Goal: Task Accomplishment & Management: Complete application form

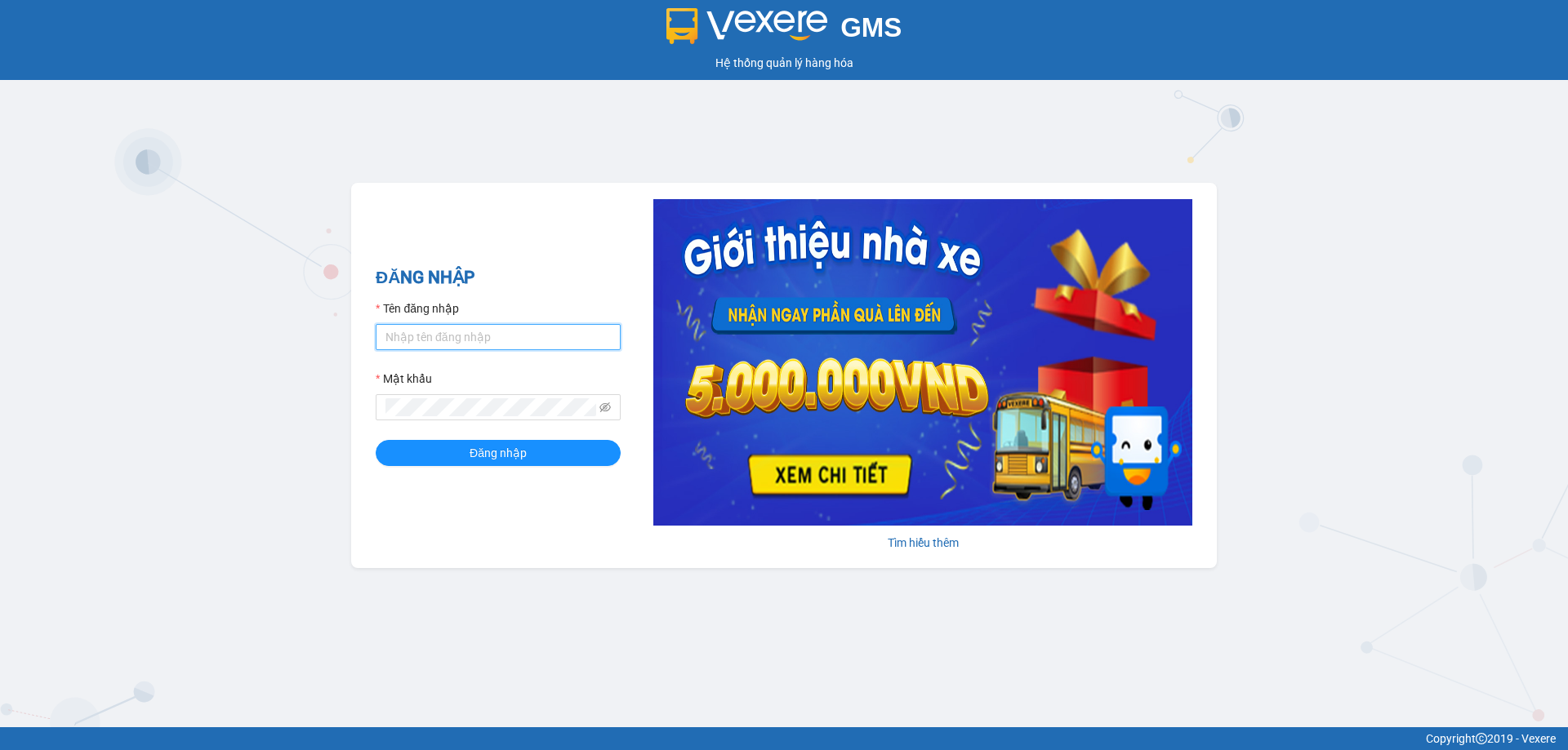
click at [442, 339] on input "Tên đăng nhập" at bounding box center [498, 337] width 245 height 26
type input "phandinhhuy.apq"
click at [375, 440] on button "Đăng nhập" at bounding box center [498, 453] width 245 height 26
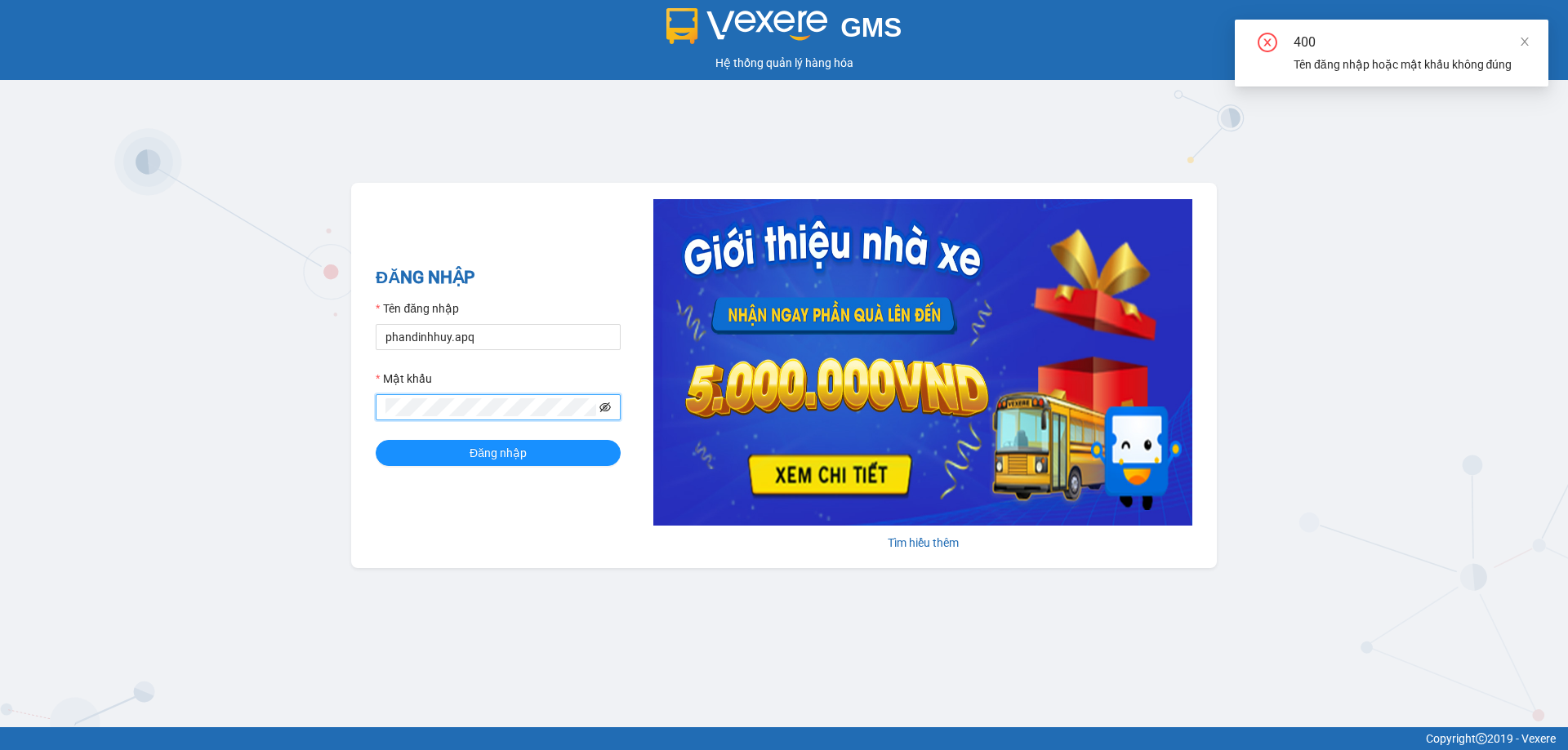
click at [609, 408] on icon "eye-invisible" at bounding box center [605, 408] width 12 height 12
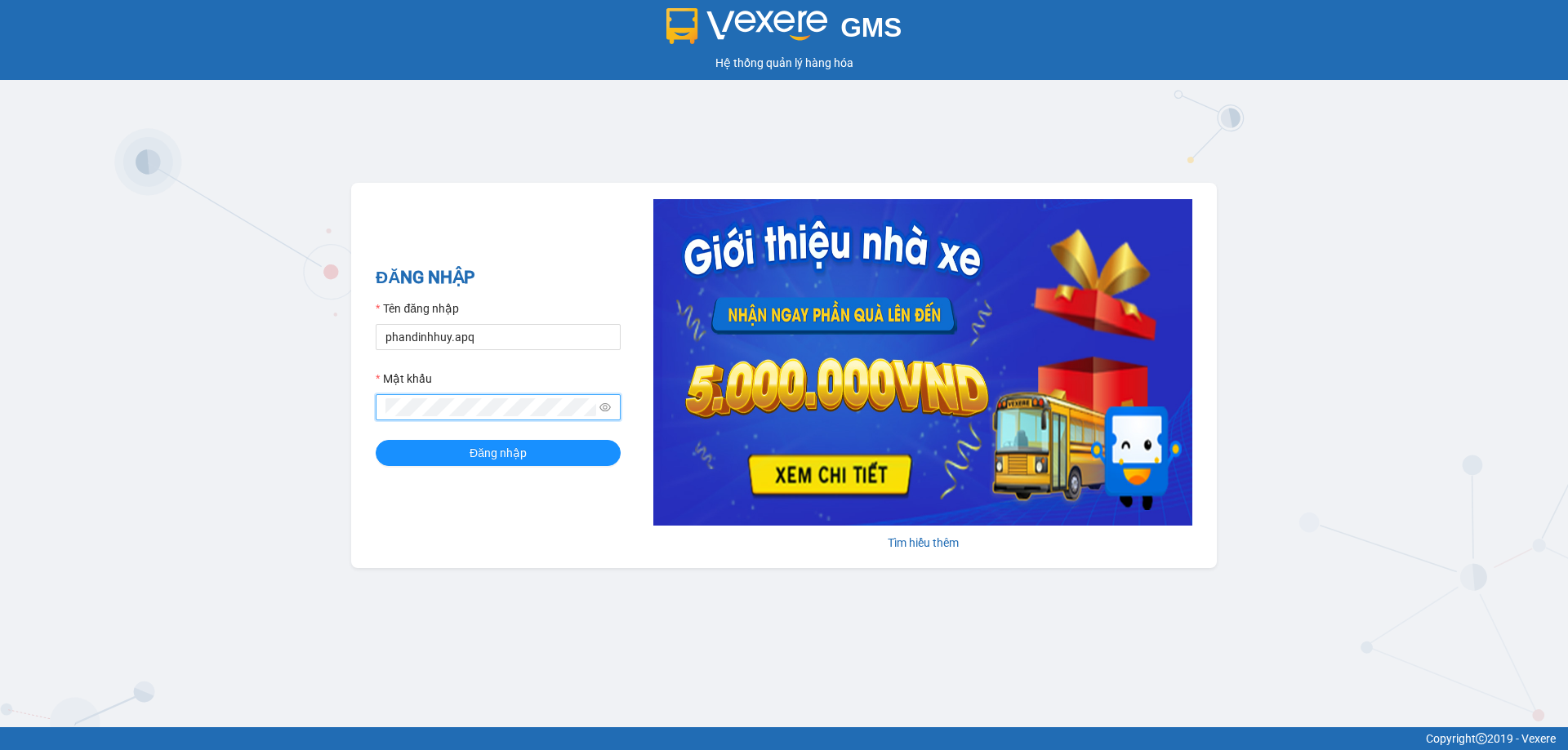
click at [375, 440] on button "Đăng nhập" at bounding box center [498, 453] width 245 height 26
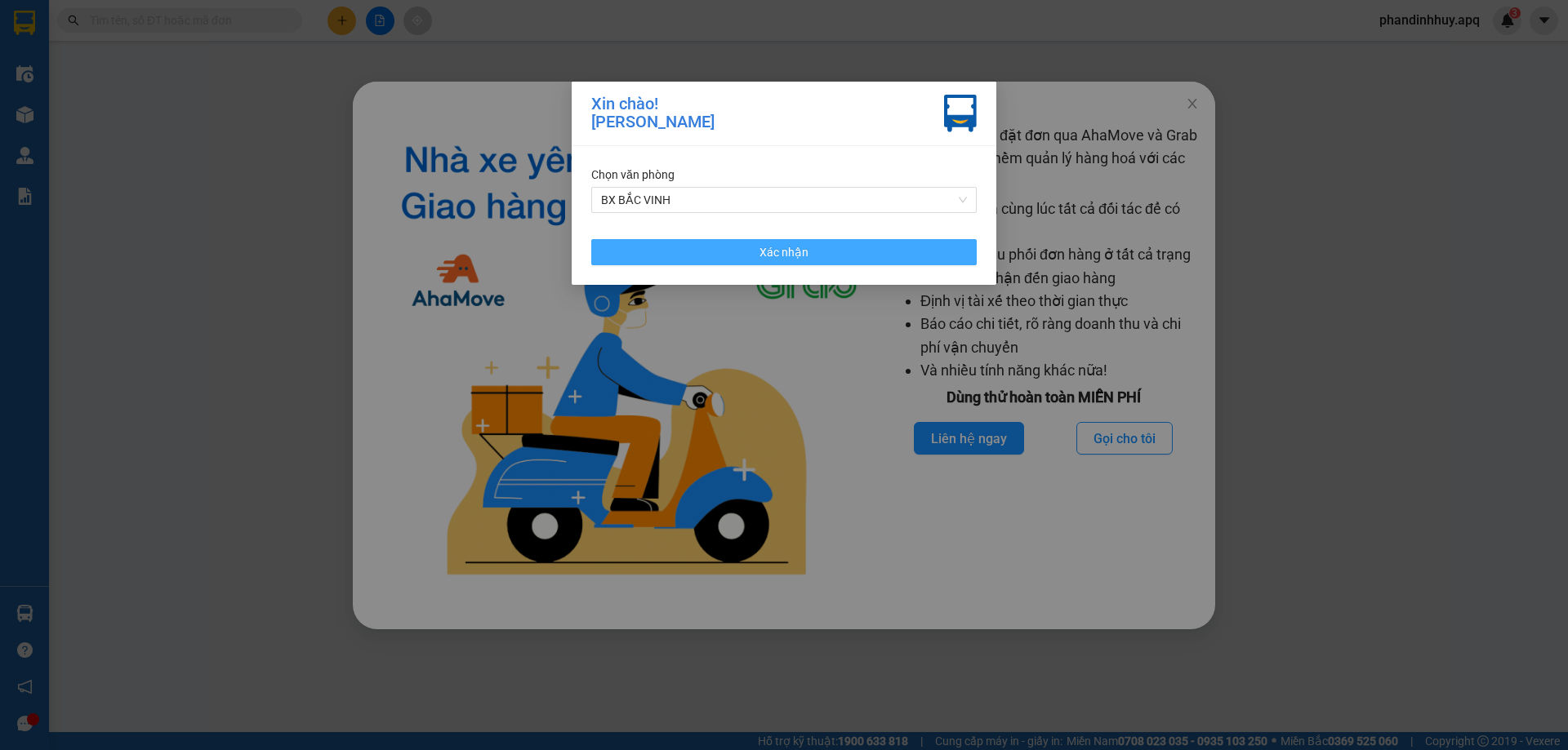
click at [826, 253] on button "Xác nhận" at bounding box center [784, 252] width 385 height 26
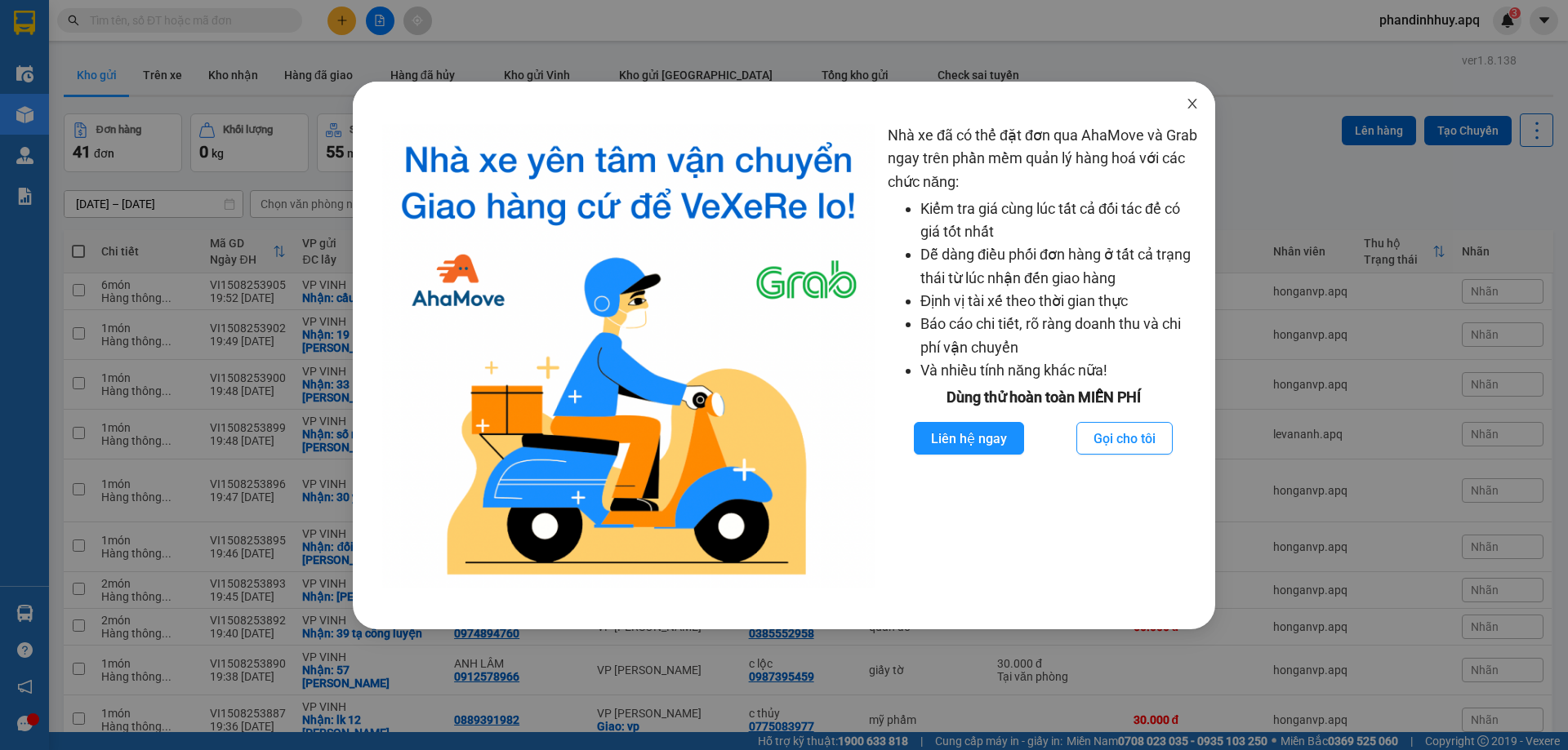
click at [1188, 106] on icon "close" at bounding box center [1193, 103] width 13 height 13
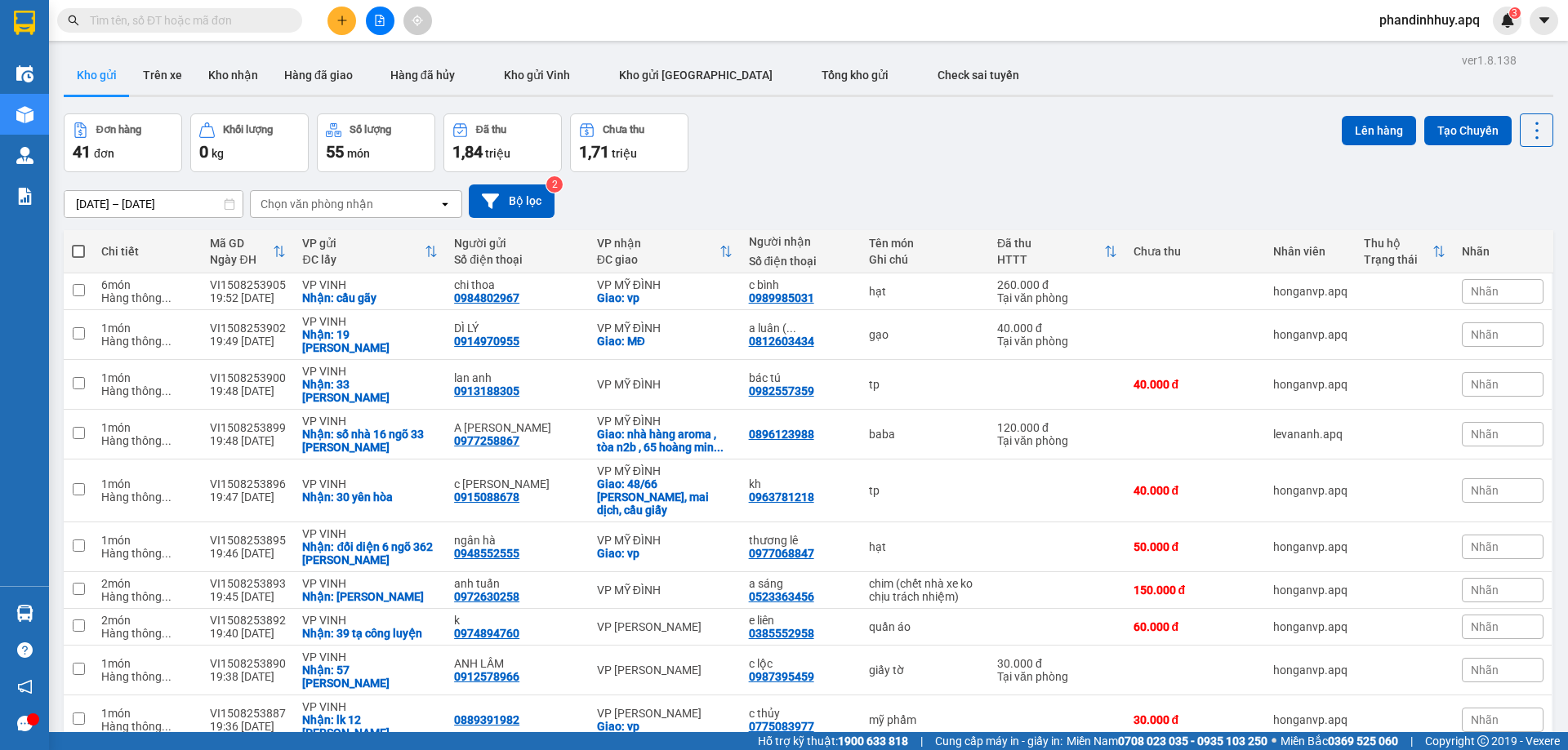
click at [255, 20] on input "text" at bounding box center [186, 21] width 193 height 18
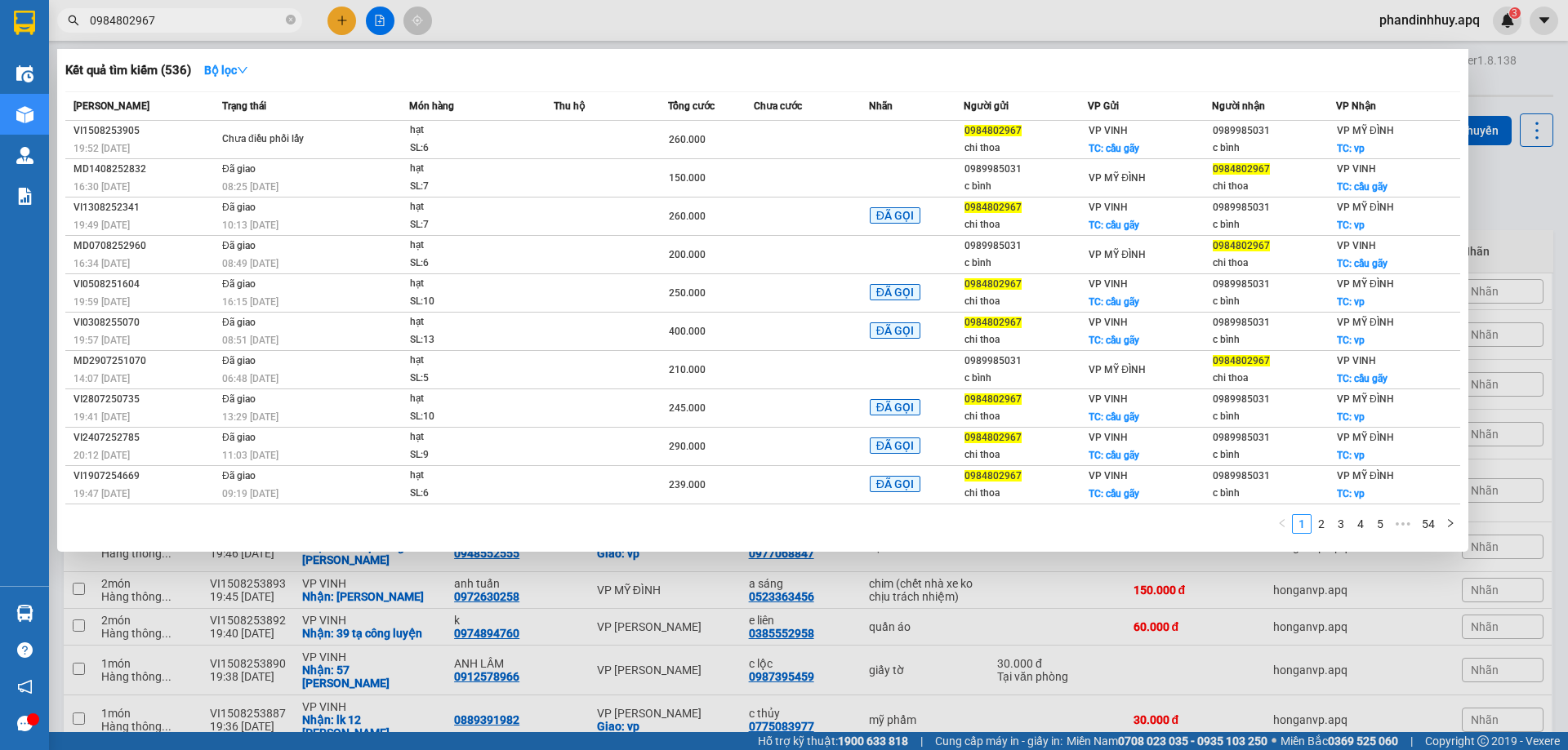
type input "0984802967"
click at [337, 13] on div at bounding box center [784, 375] width 1568 height 750
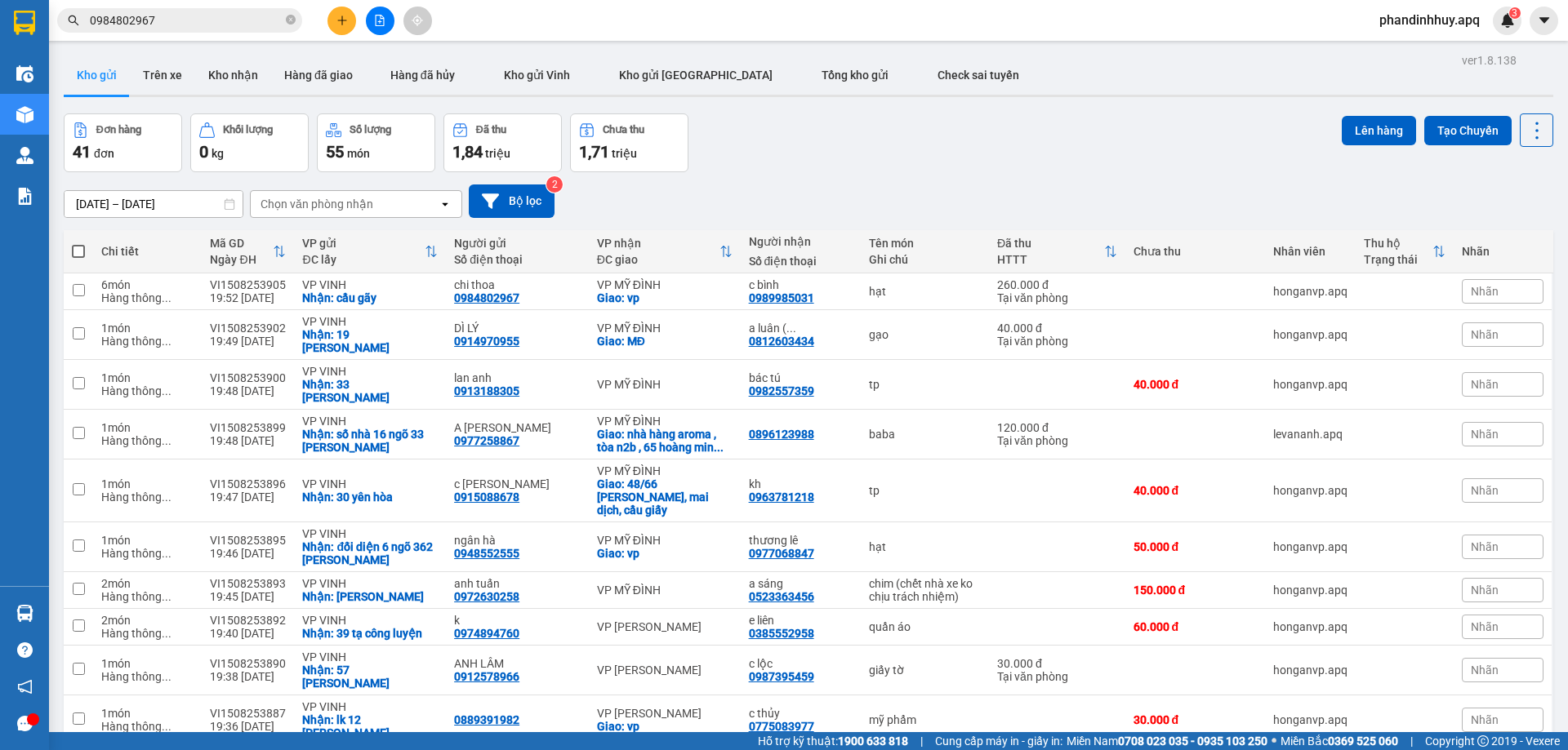
click at [337, 13] on button at bounding box center [342, 21] width 29 height 29
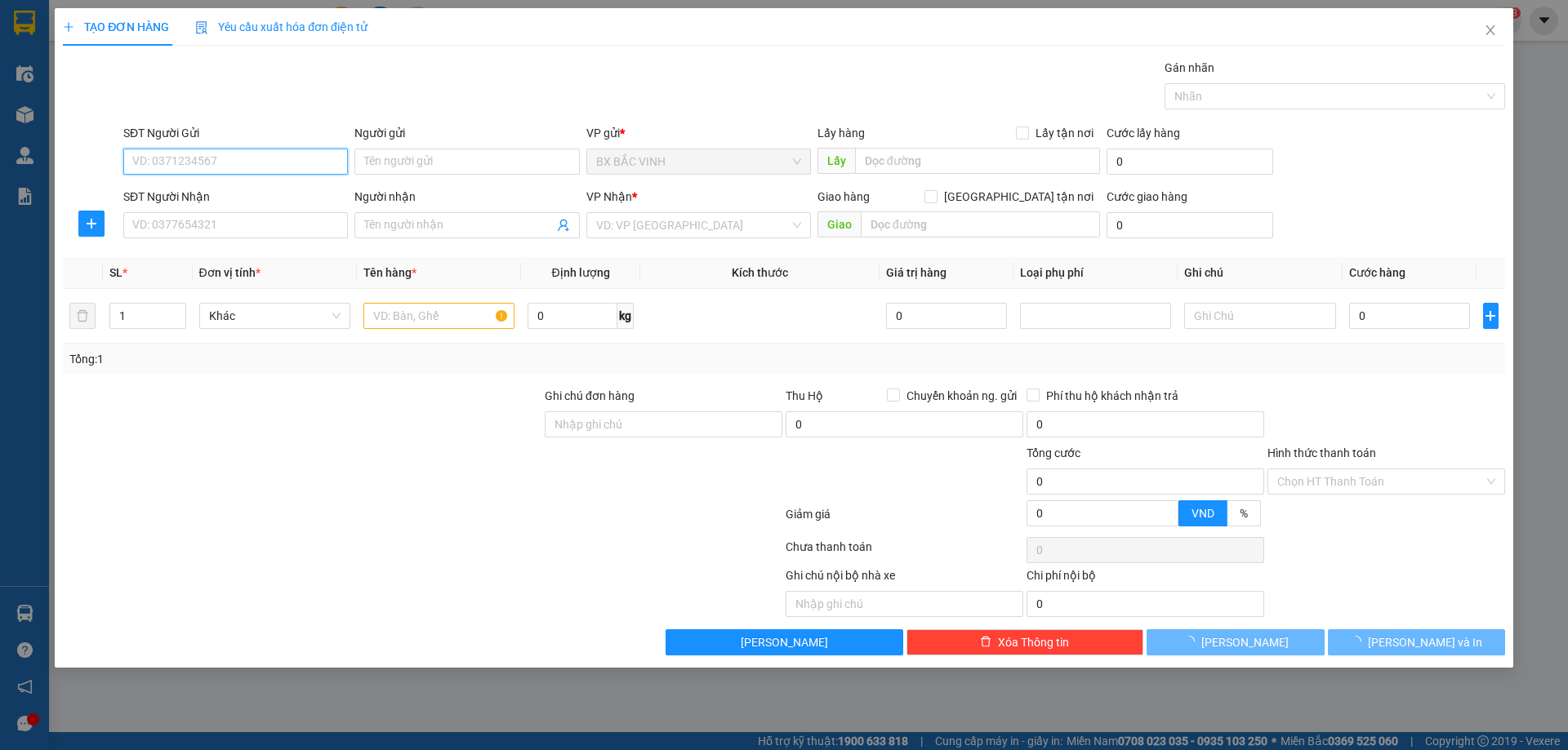
click at [244, 161] on input "SĐT Người Gửi" at bounding box center [236, 162] width 225 height 26
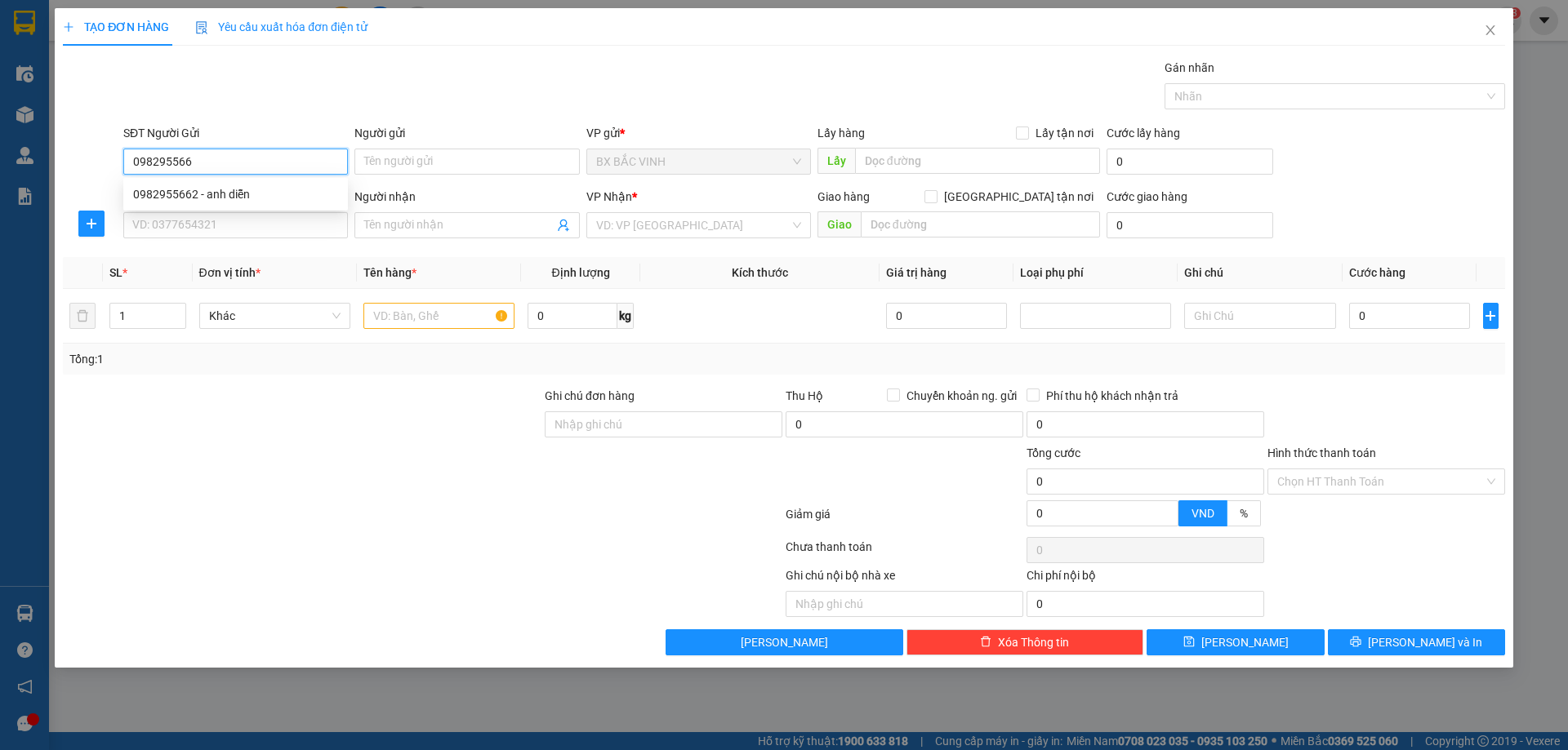
type input "0982955662"
click at [239, 196] on div "0982955662 - anh diễn" at bounding box center [236, 194] width 205 height 18
type input "anh diễn"
type input "0982955662"
click at [565, 223] on icon "user-add" at bounding box center [563, 226] width 13 height 13
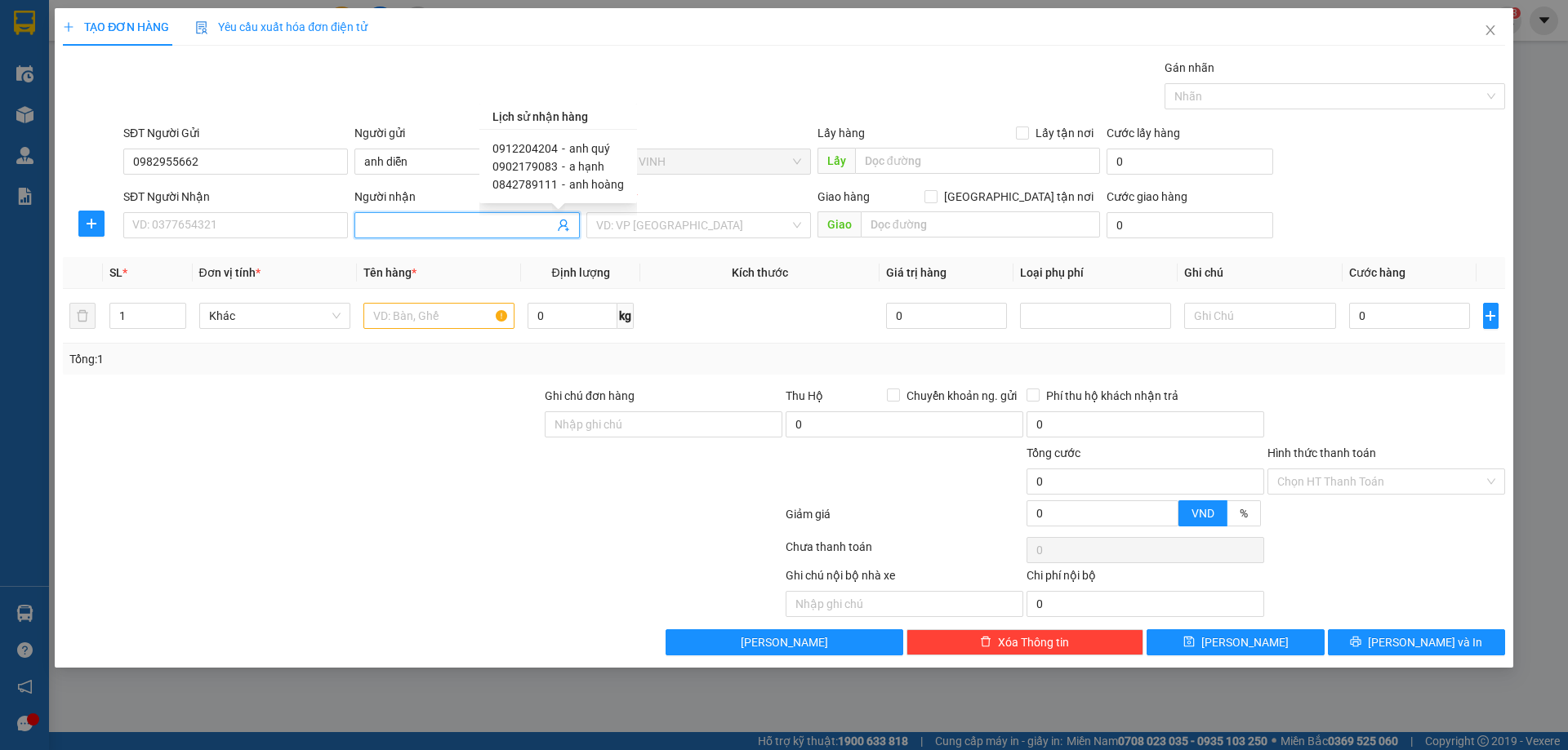
click at [591, 144] on span "anh quý" at bounding box center [589, 149] width 41 height 13
type input "0912204204"
type input "anh quý"
type input "vp"
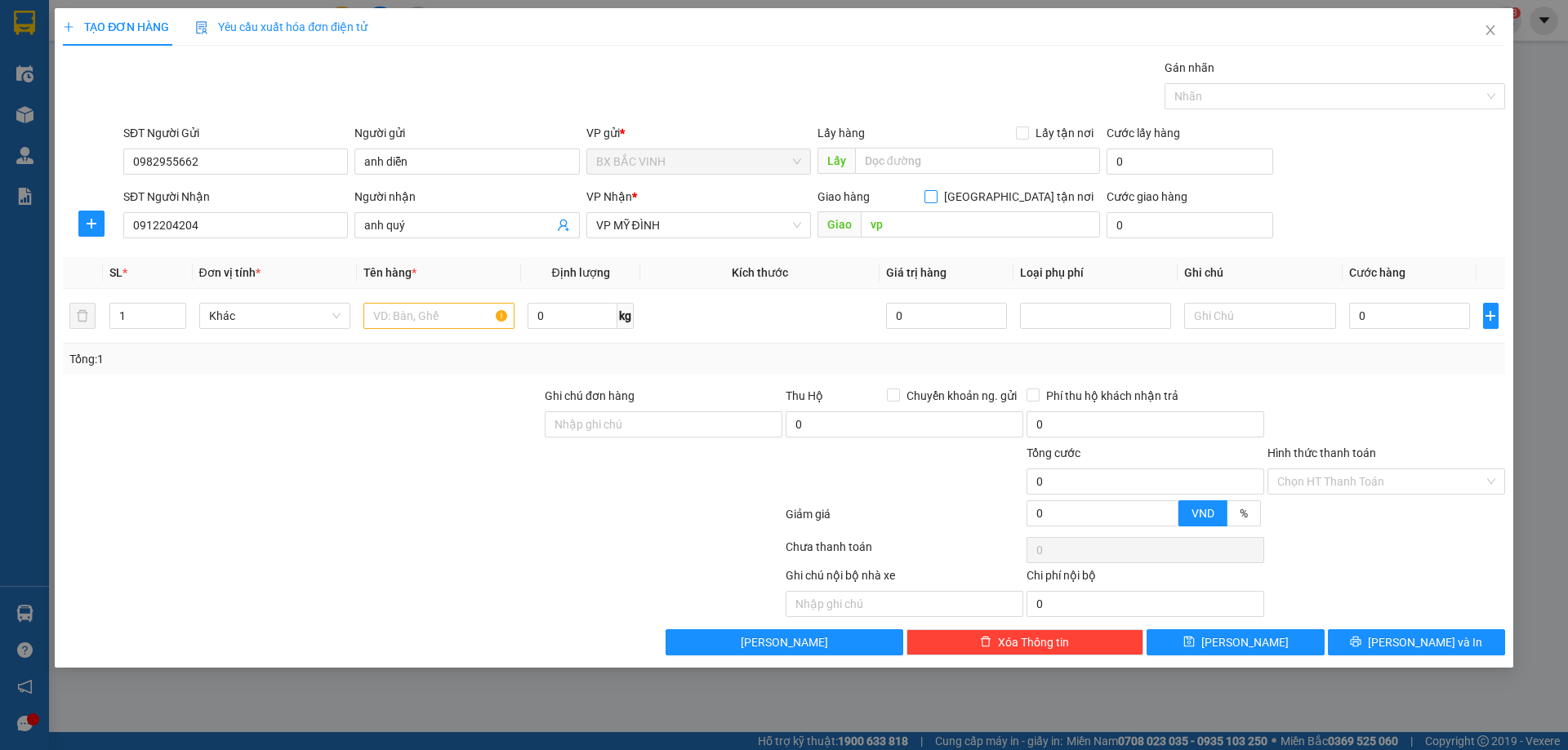
click at [1035, 190] on span "[GEOGRAPHIC_DATA] tận nơi" at bounding box center [1018, 197] width 162 height 18
click at [936, 190] on input "[GEOGRAPHIC_DATA] tận nơi" at bounding box center [930, 196] width 12 height 12
checkbox input "true"
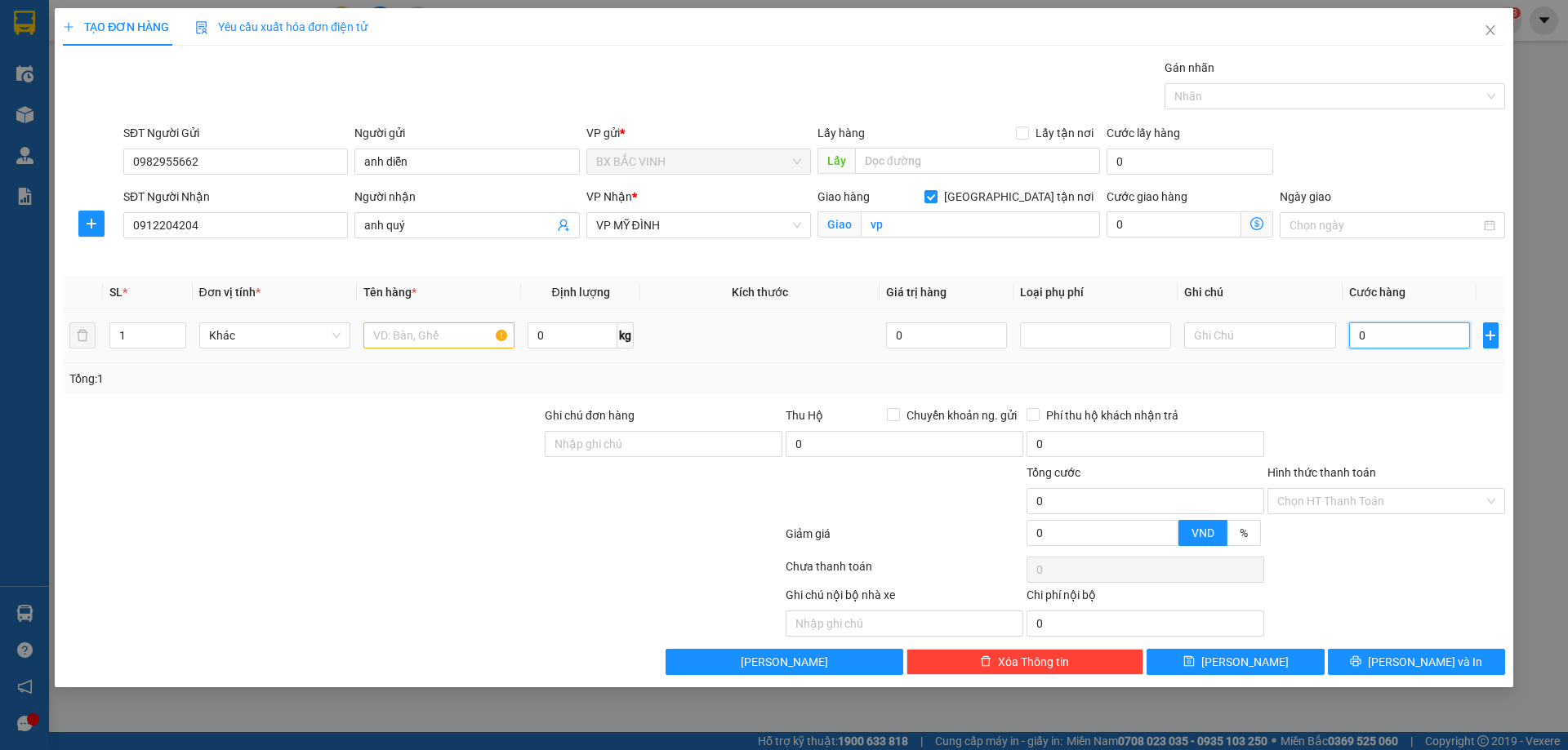
click at [1411, 346] on input "0" at bounding box center [1409, 336] width 122 height 26
type input "4"
type input "40"
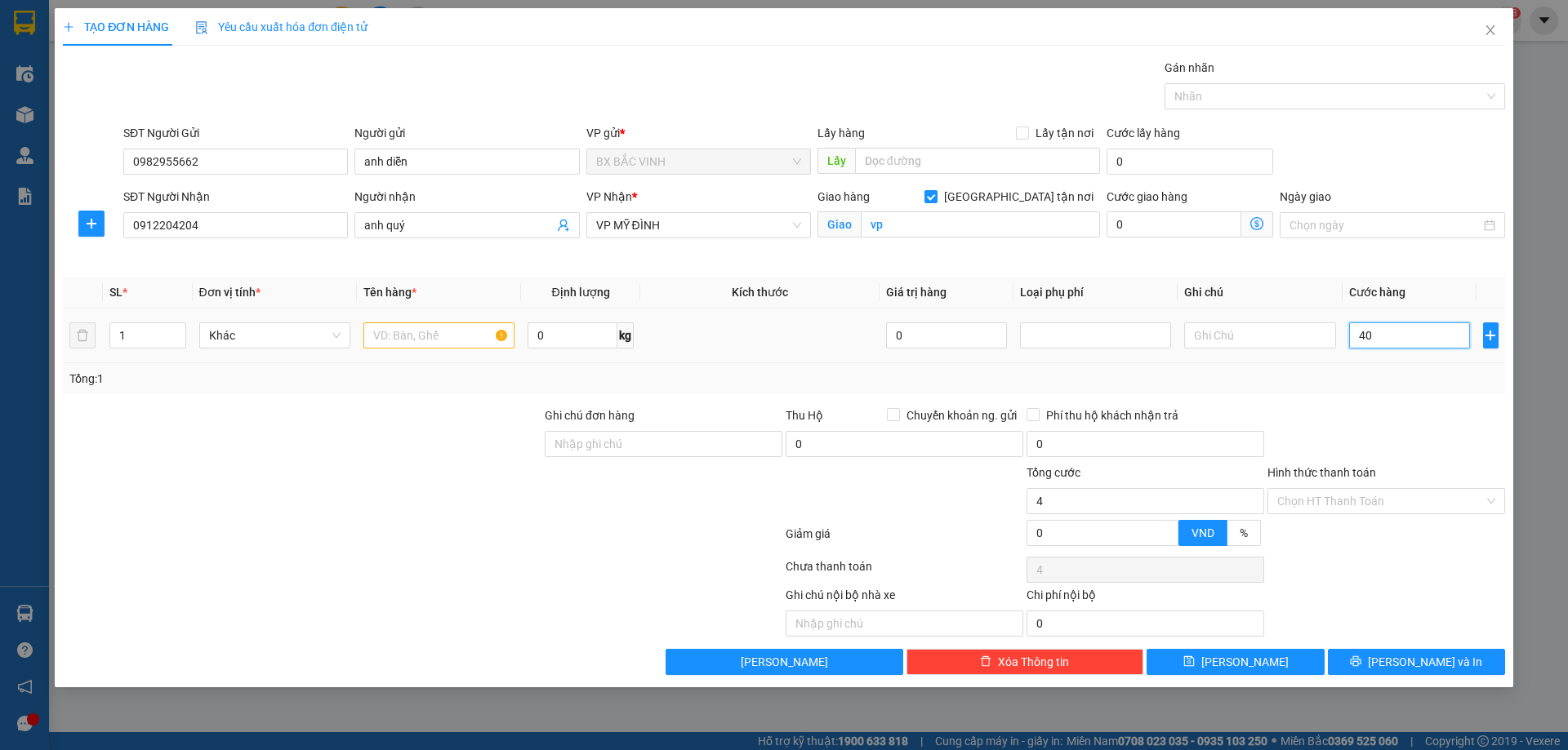
type input "40"
type input "400"
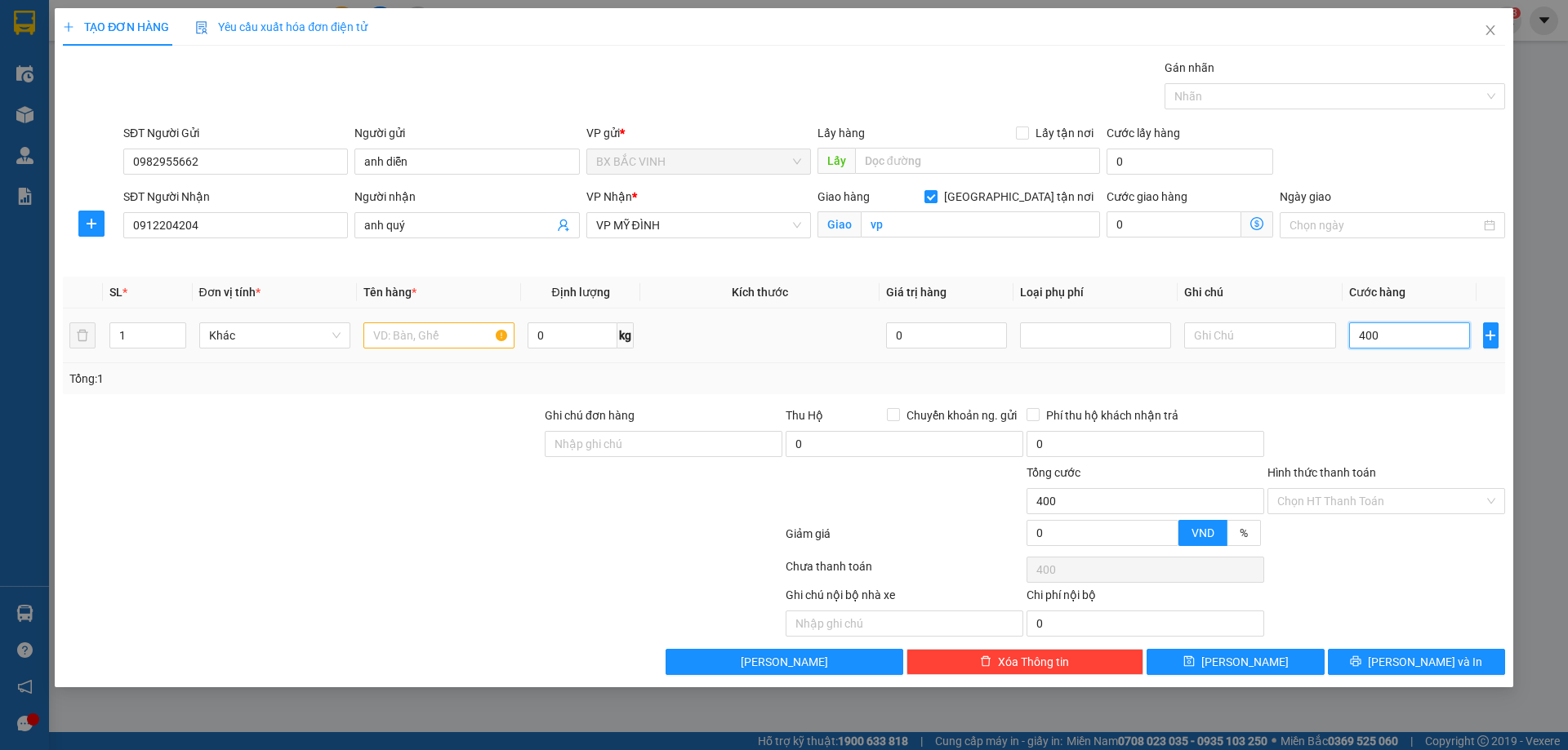
type input "4.000"
type input "40.000"
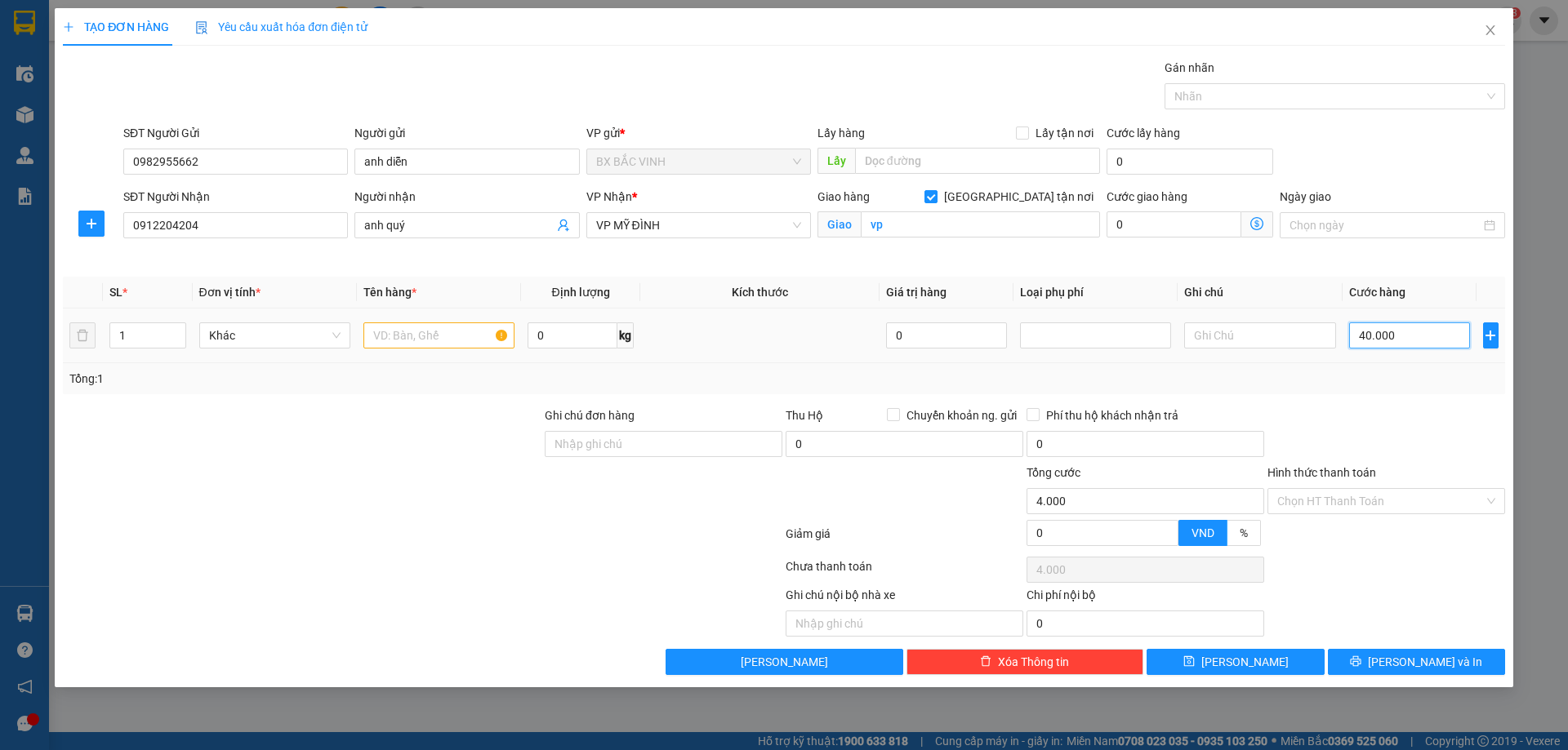
type input "40.000"
click at [410, 340] on input "text" at bounding box center [438, 336] width 151 height 26
type input "phụ tùng ôt"
click at [1365, 496] on input "Hình thức thanh toán" at bounding box center [1380, 501] width 207 height 25
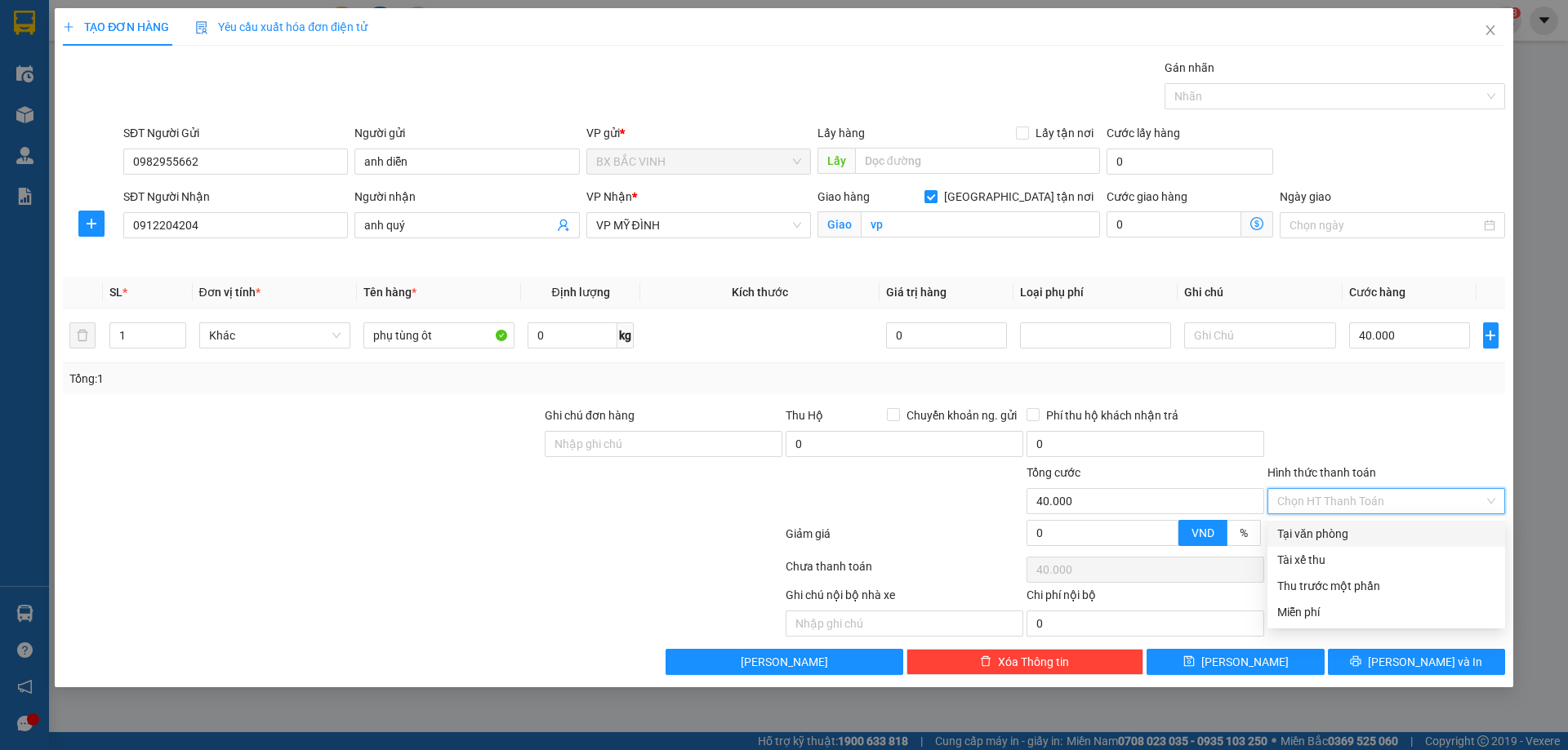
click at [1311, 531] on div "Tại văn phòng" at bounding box center [1386, 534] width 218 height 18
type input "0"
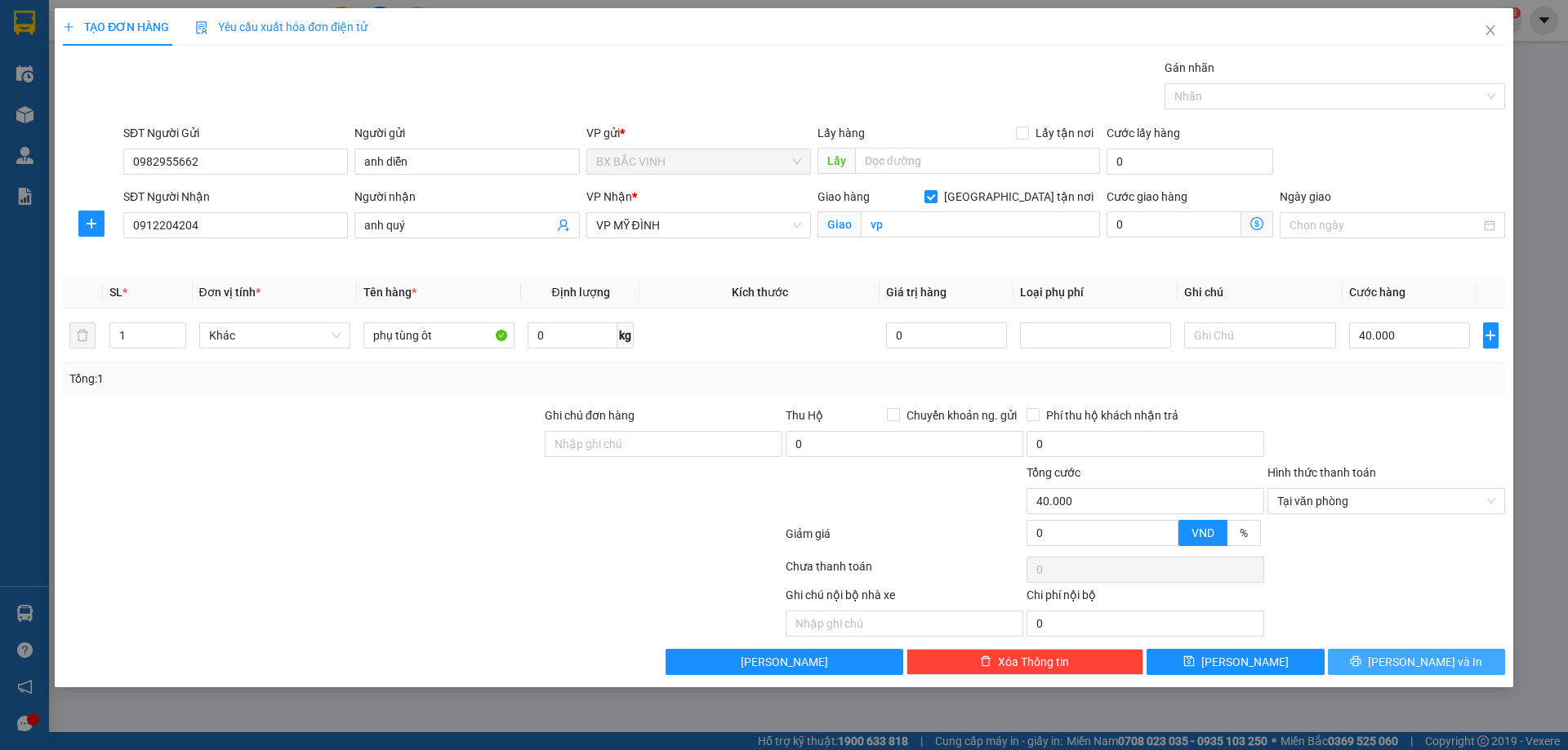
click at [1418, 661] on span "[PERSON_NAME] và In" at bounding box center [1425, 662] width 114 height 18
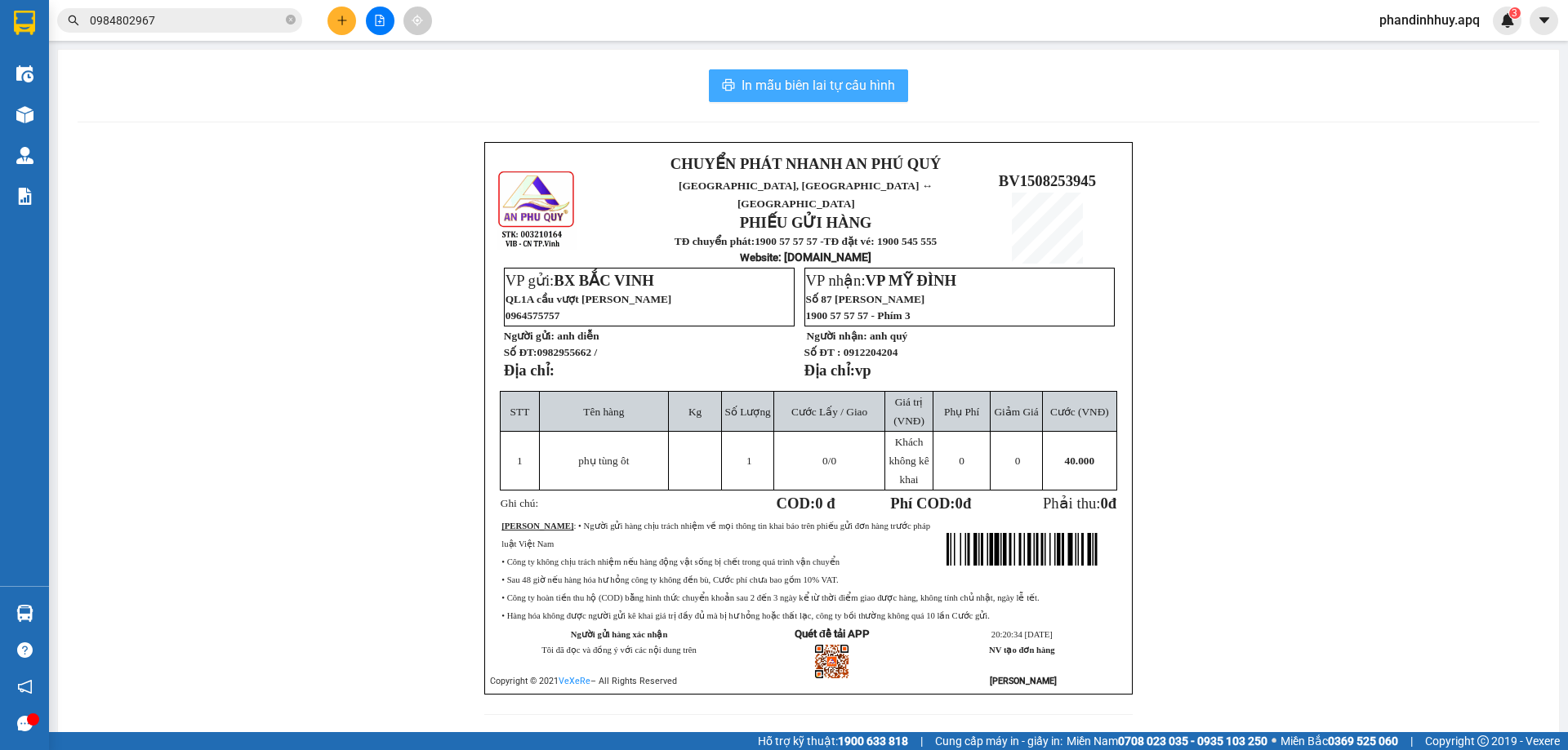
click at [844, 87] on span "In mẫu biên lai tự cấu hình" at bounding box center [819, 85] width 154 height 21
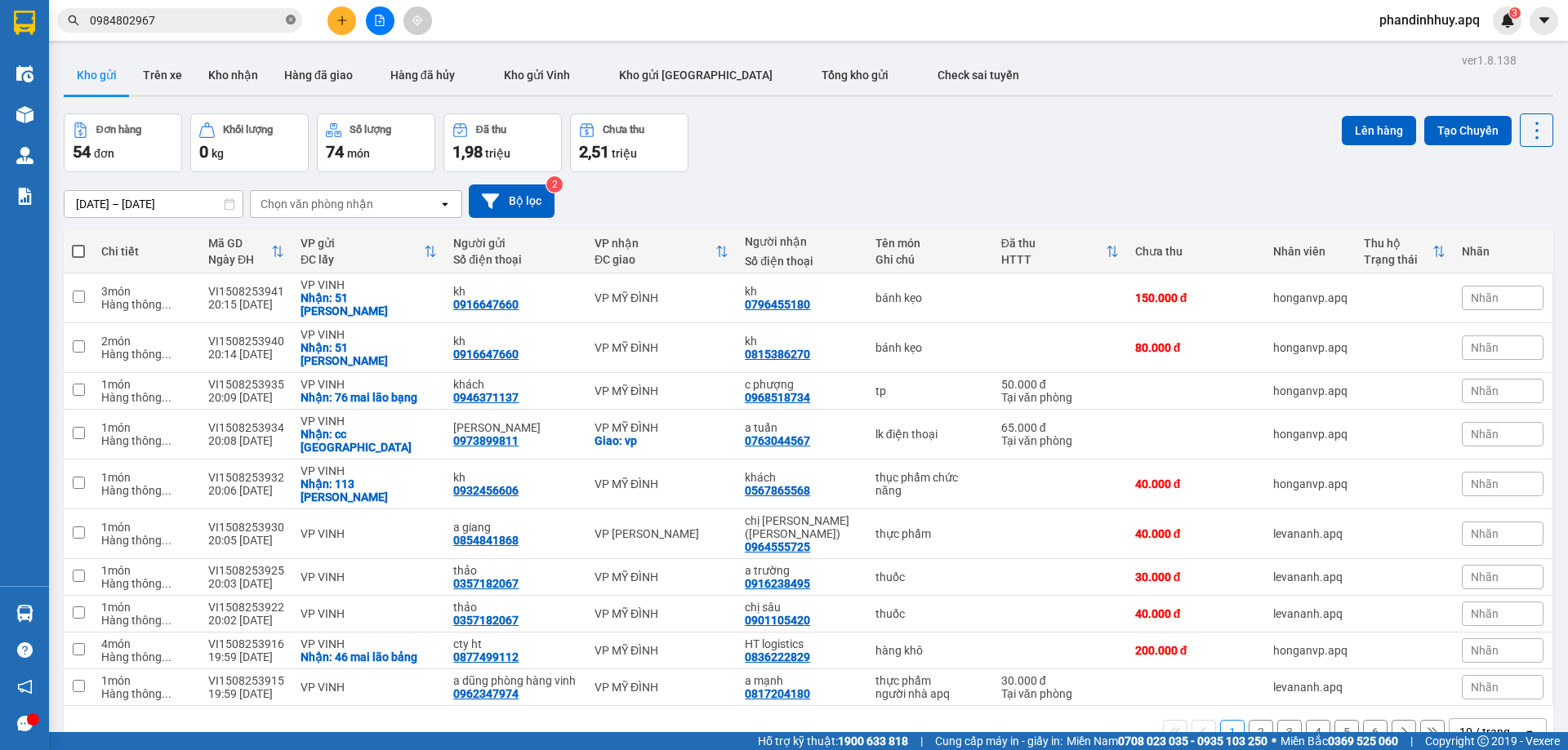
click at [293, 19] on icon "close-circle" at bounding box center [291, 20] width 10 height 10
click at [256, 26] on input "text" at bounding box center [186, 21] width 193 height 18
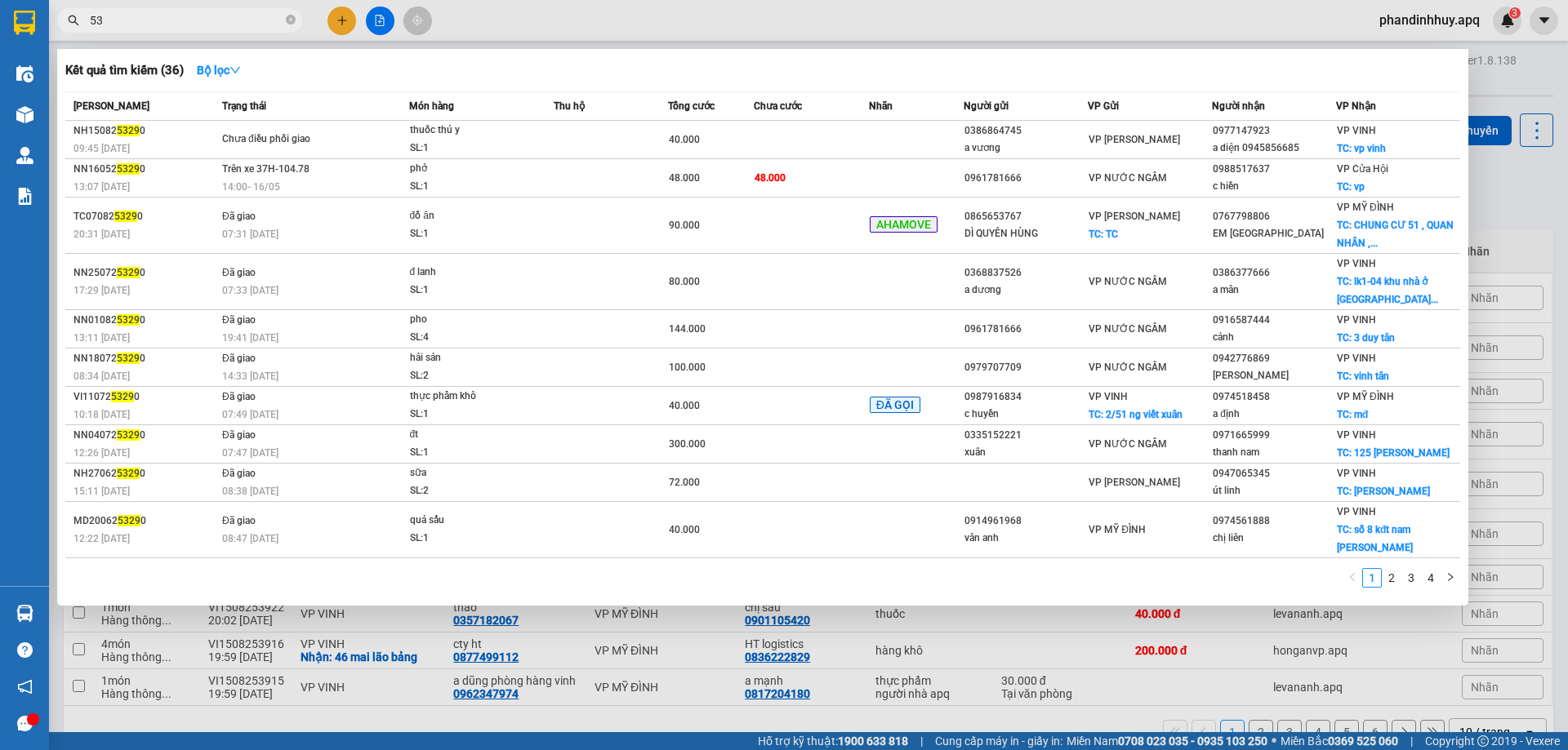
type input "5"
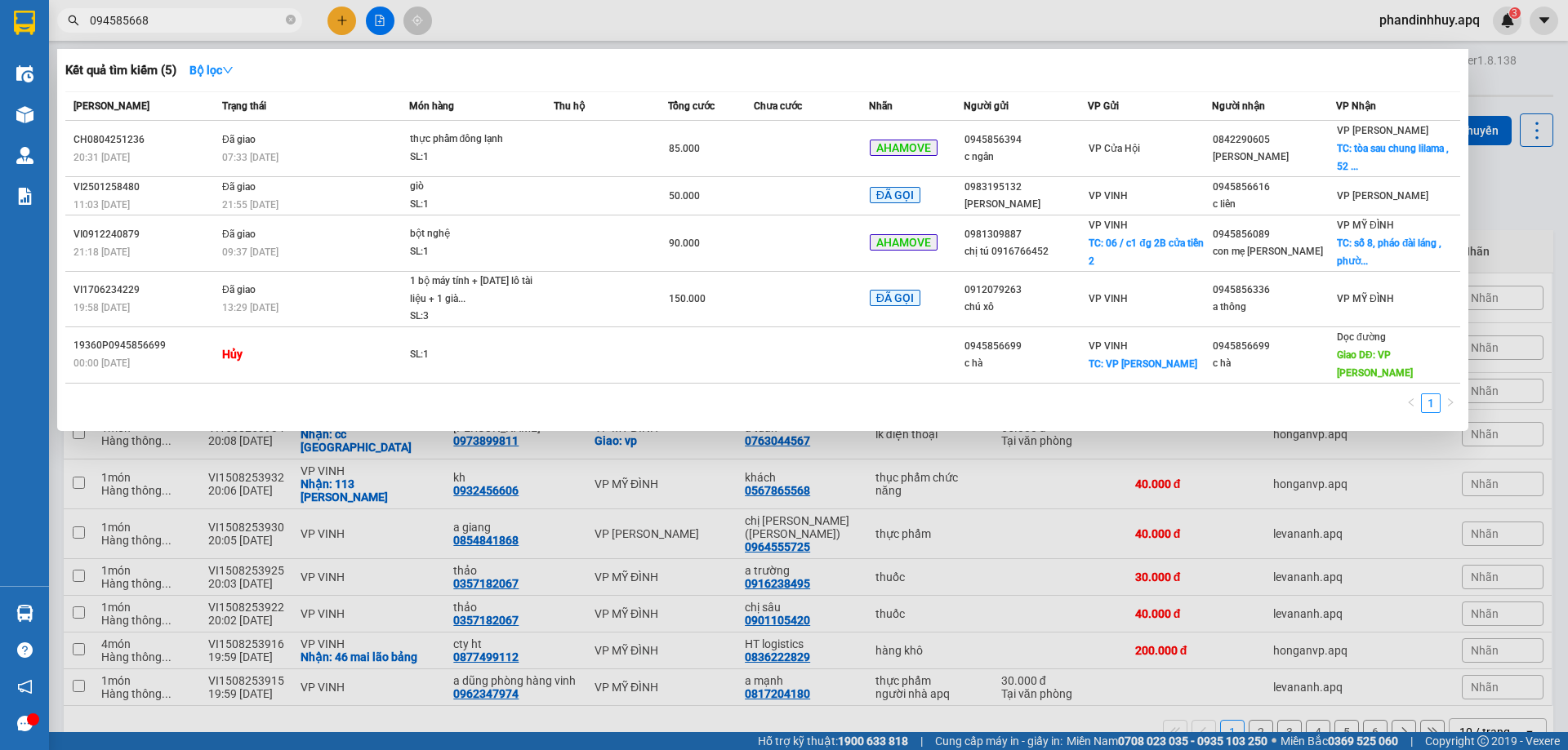
type input "0945856685"
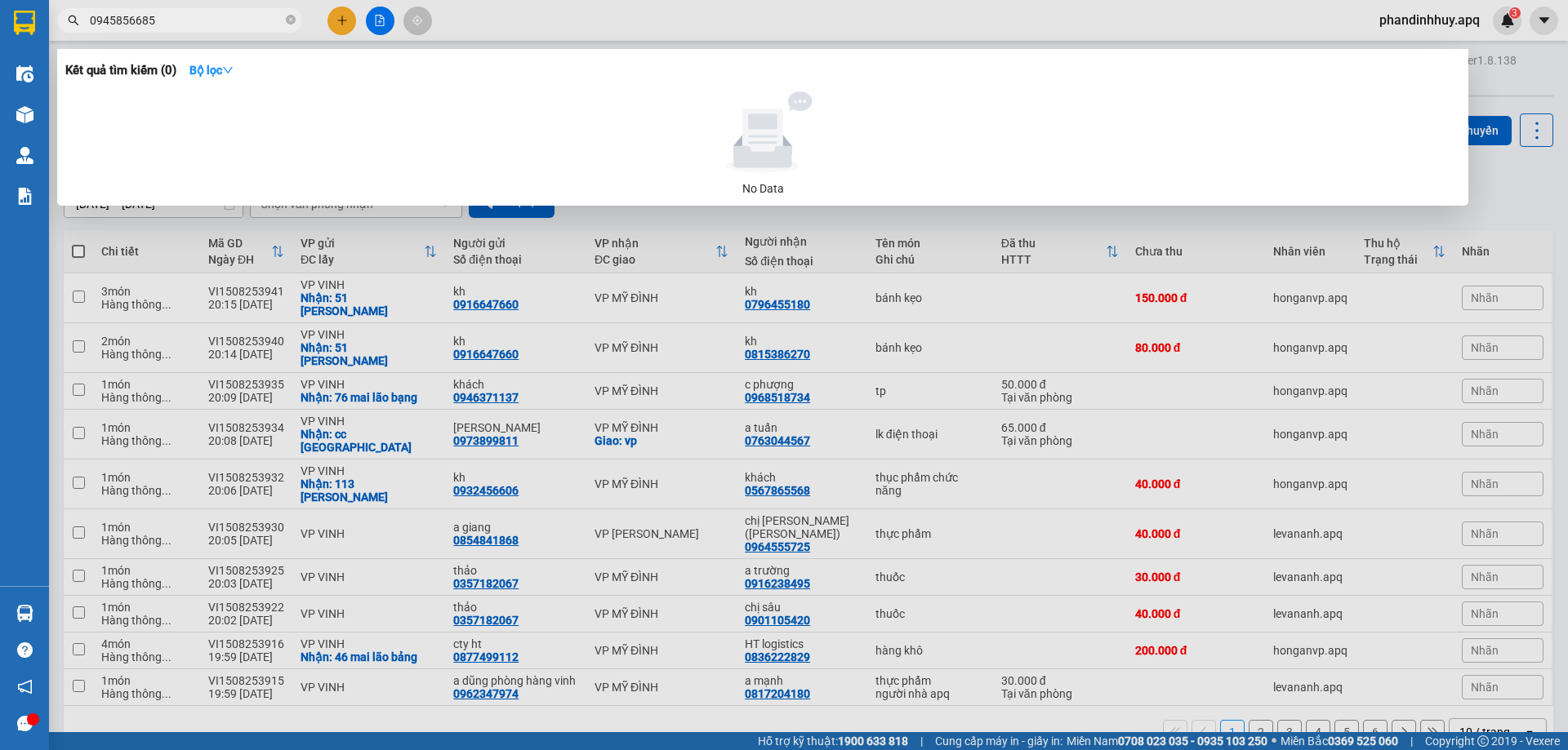
drag, startPoint x: 168, startPoint y: 21, endPoint x: 72, endPoint y: 18, distance: 96.0
click at [72, 18] on div "0945856685" at bounding box center [159, 21] width 318 height 25
type input "0"
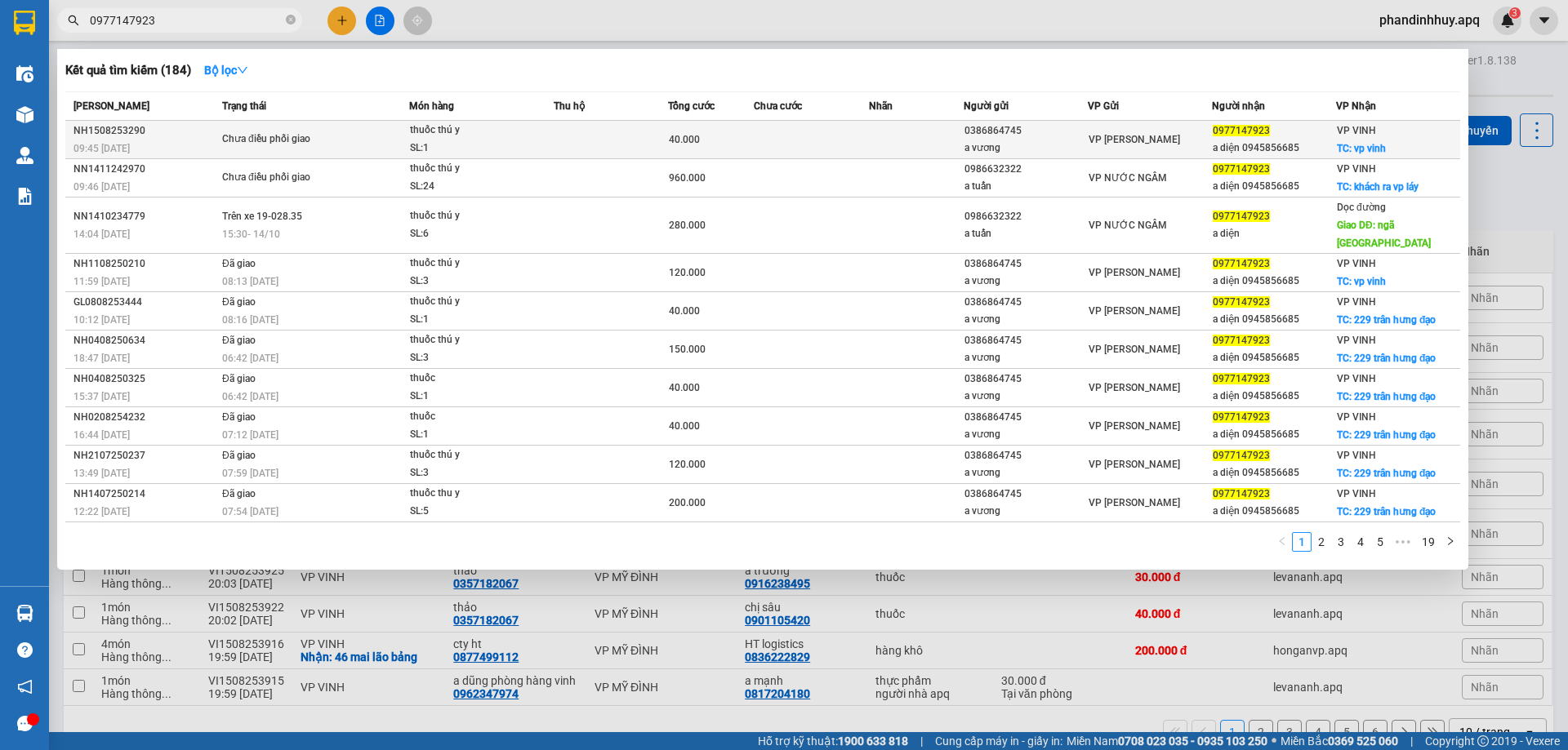
type input "0977147923"
click at [519, 136] on div "thuốc thú y" at bounding box center [471, 131] width 122 height 18
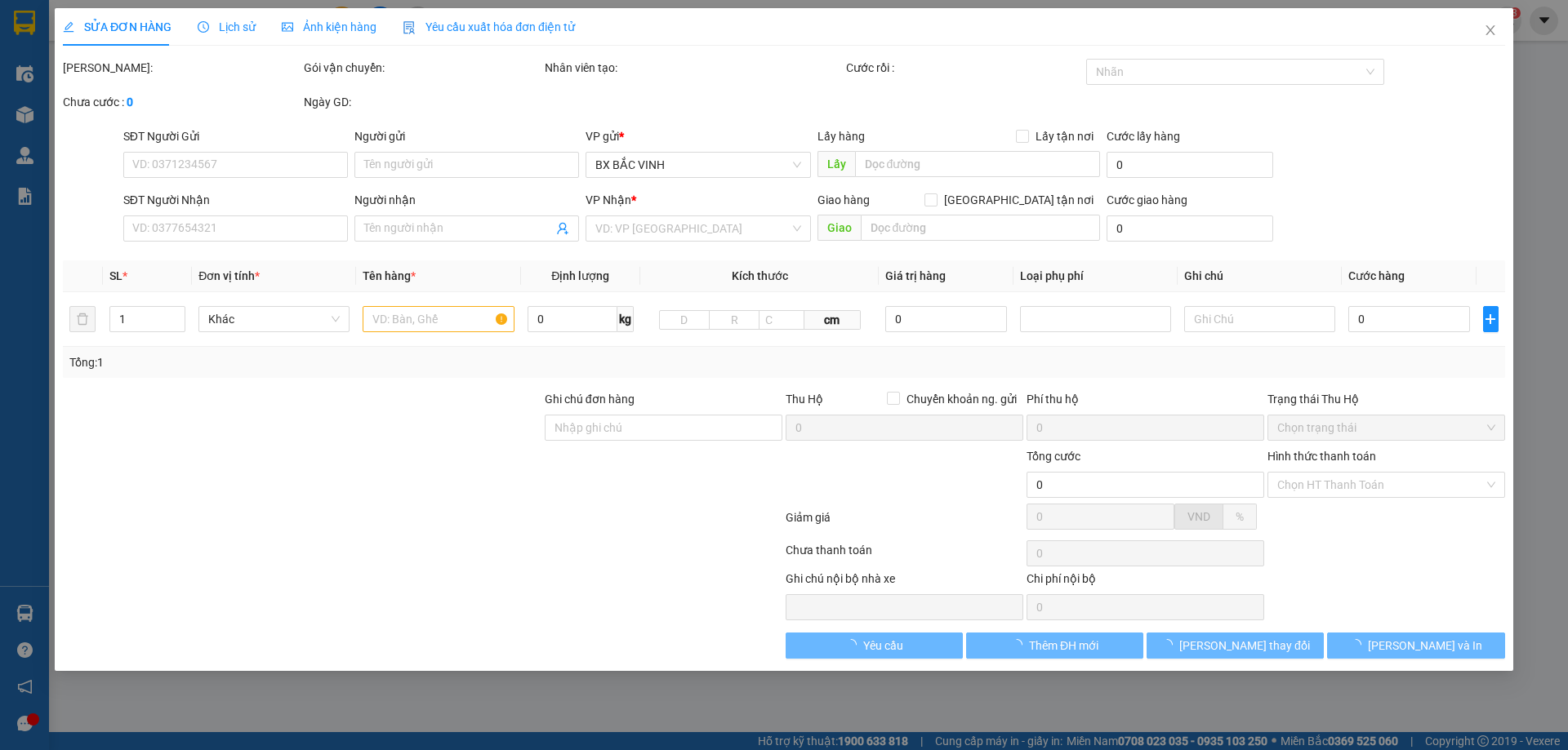
type input "0386864745"
type input "a vương"
type input "0977147923"
type input "a diện 0945856685"
checkbox input "true"
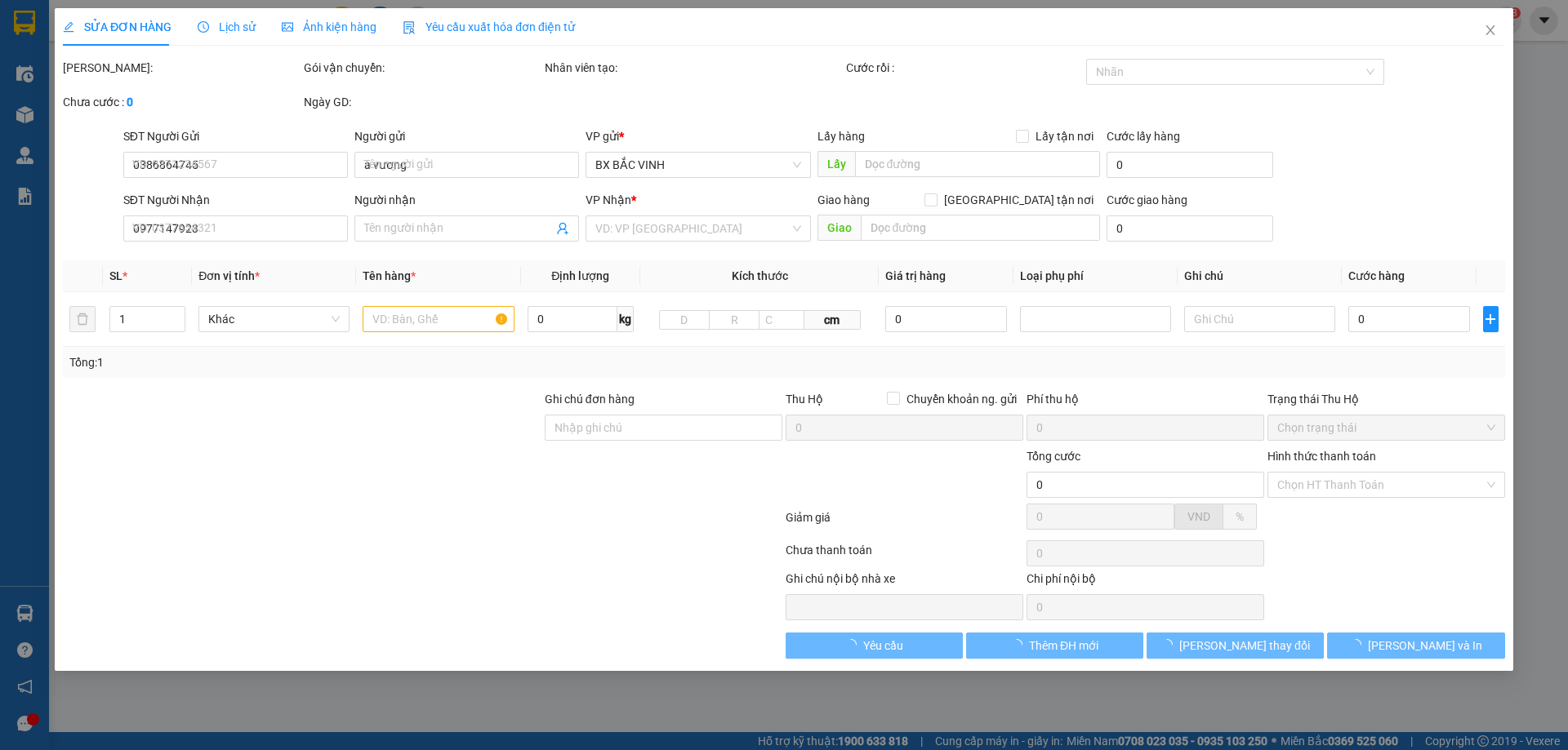
type input "vp vinh"
type input "40.000"
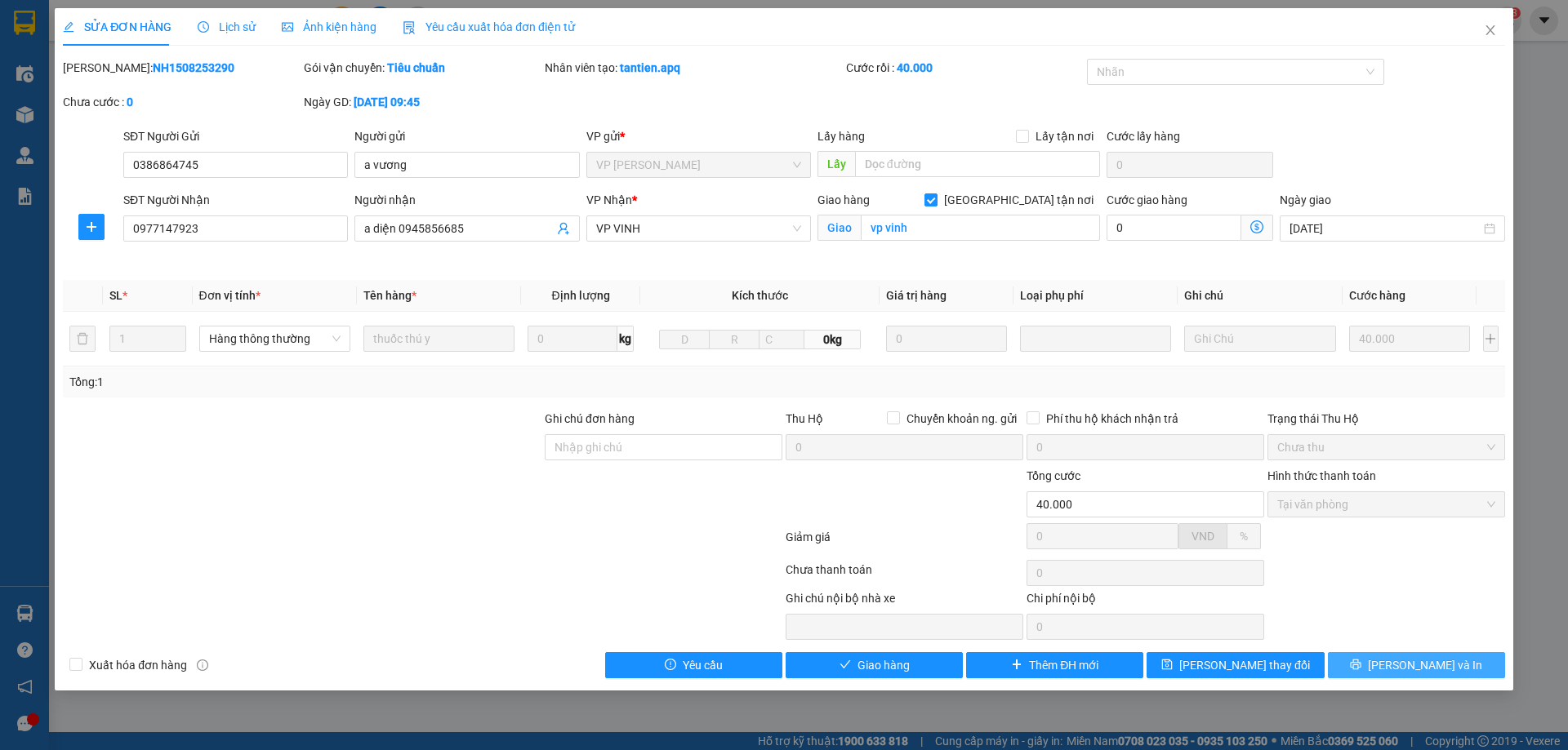
click at [1438, 667] on span "[PERSON_NAME] và In" at bounding box center [1425, 666] width 114 height 18
